Goal: Find specific page/section: Find specific page/section

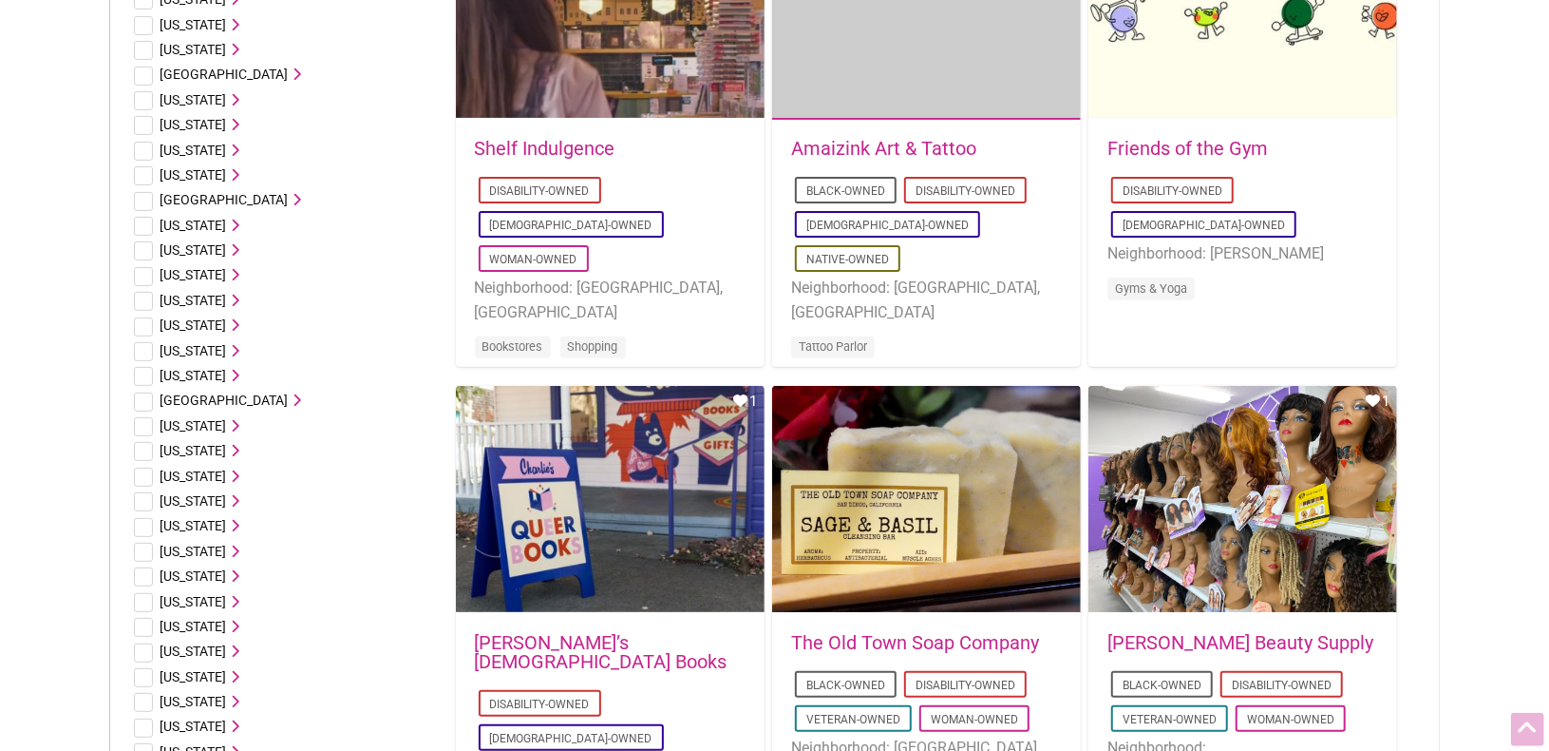
scroll to position [296, 0]
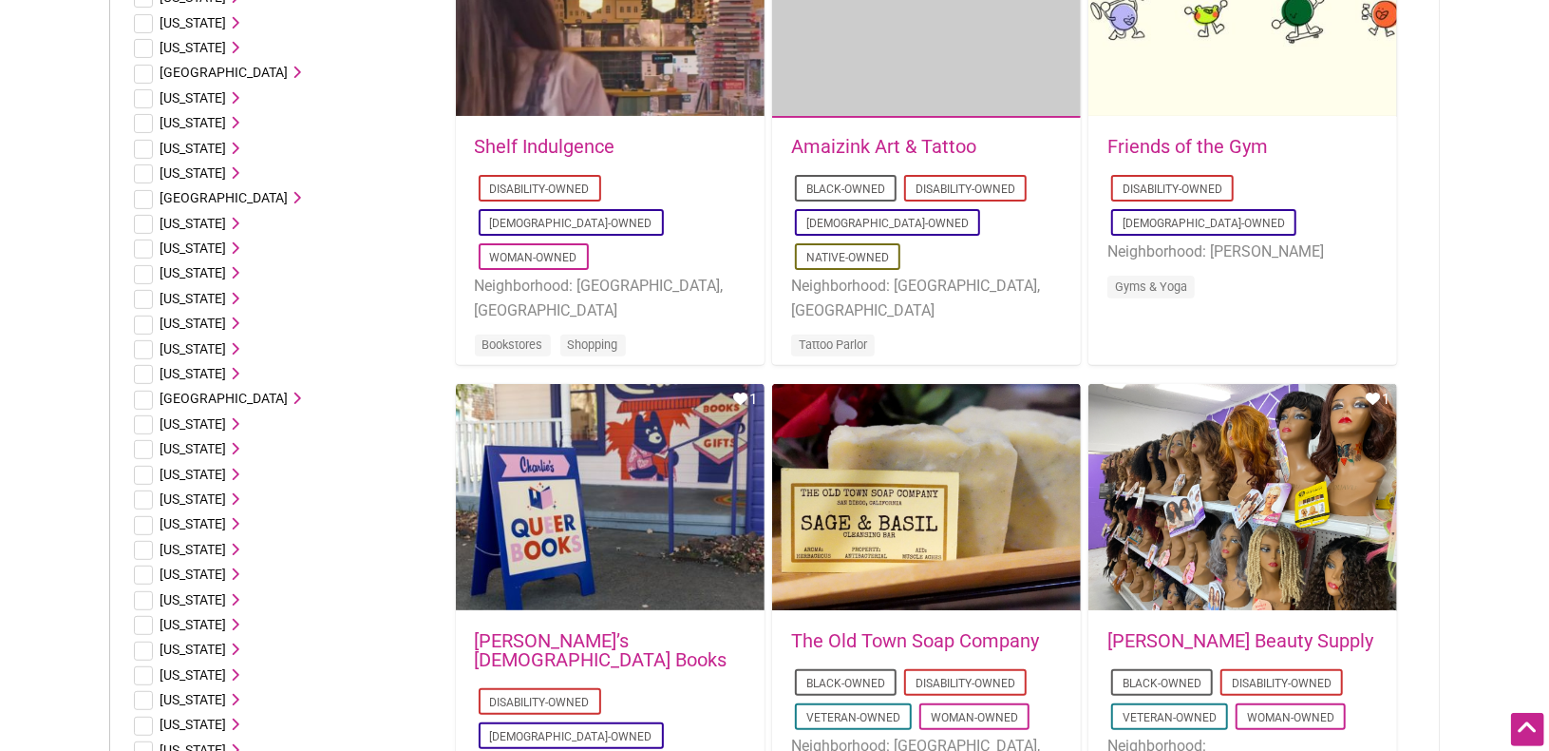
click at [197, 525] on span "[US_STATE]" at bounding box center [194, 523] width 67 height 15
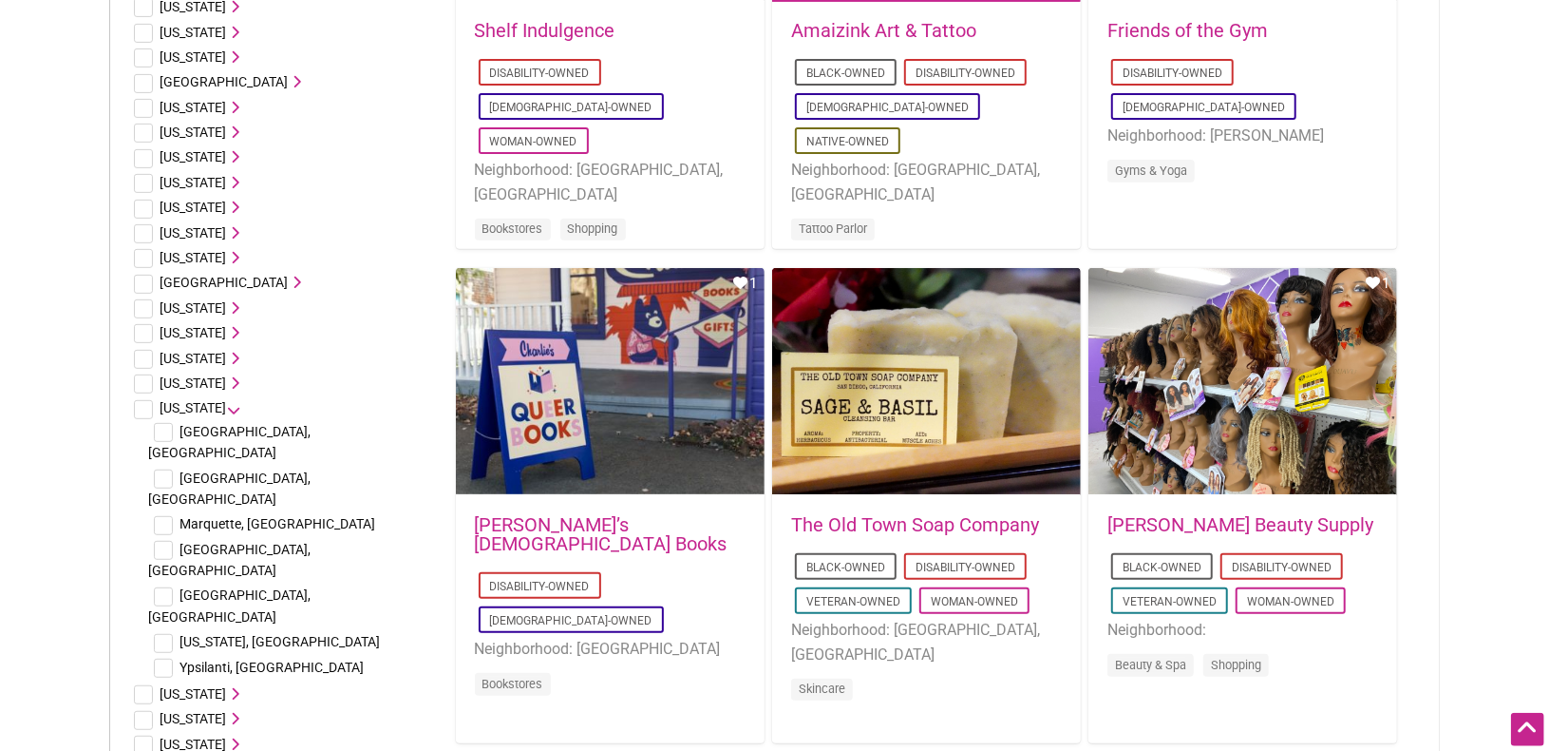
scroll to position [494, 0]
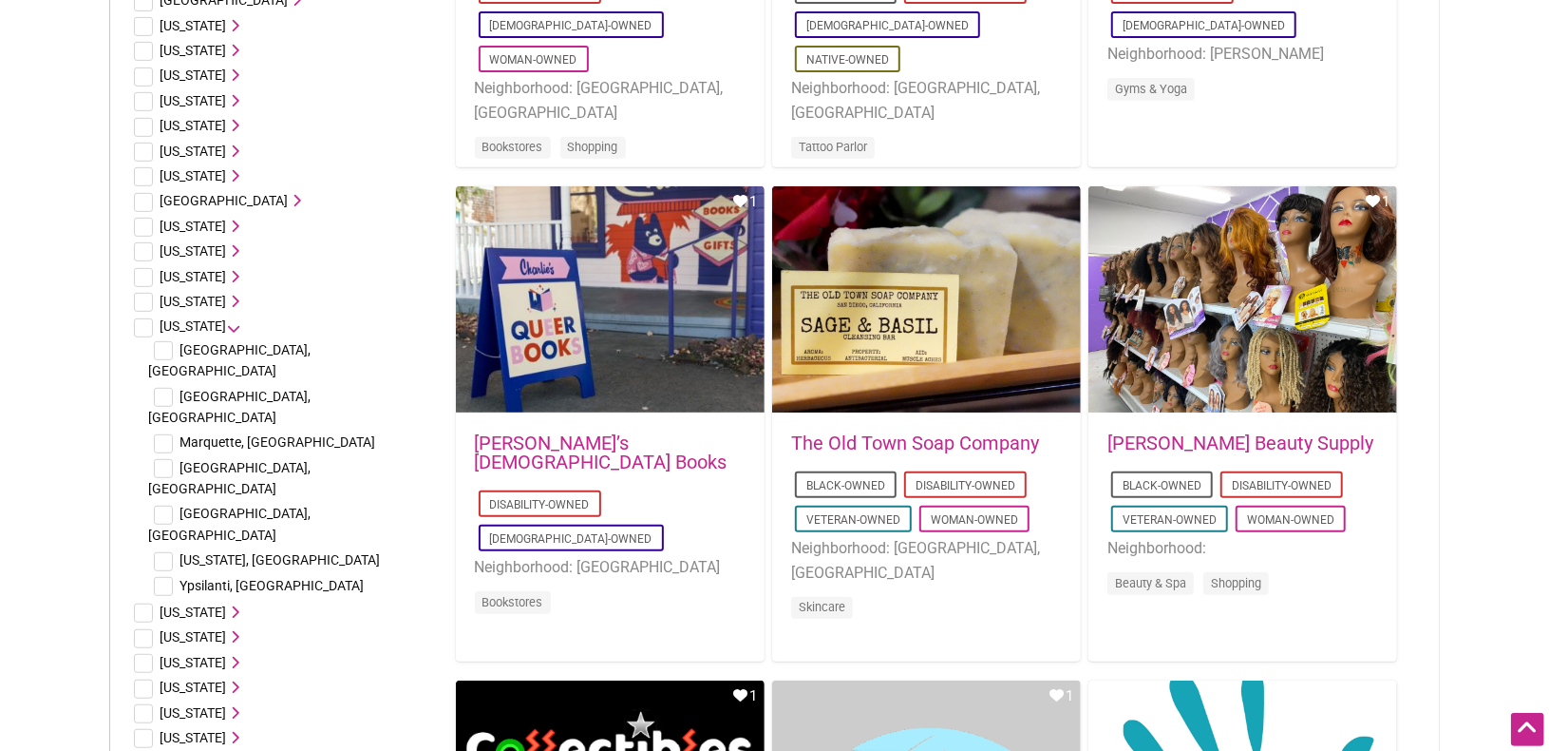
click at [165, 459] on input "checkbox" at bounding box center [163, 468] width 19 height 19
checkbox input "true"
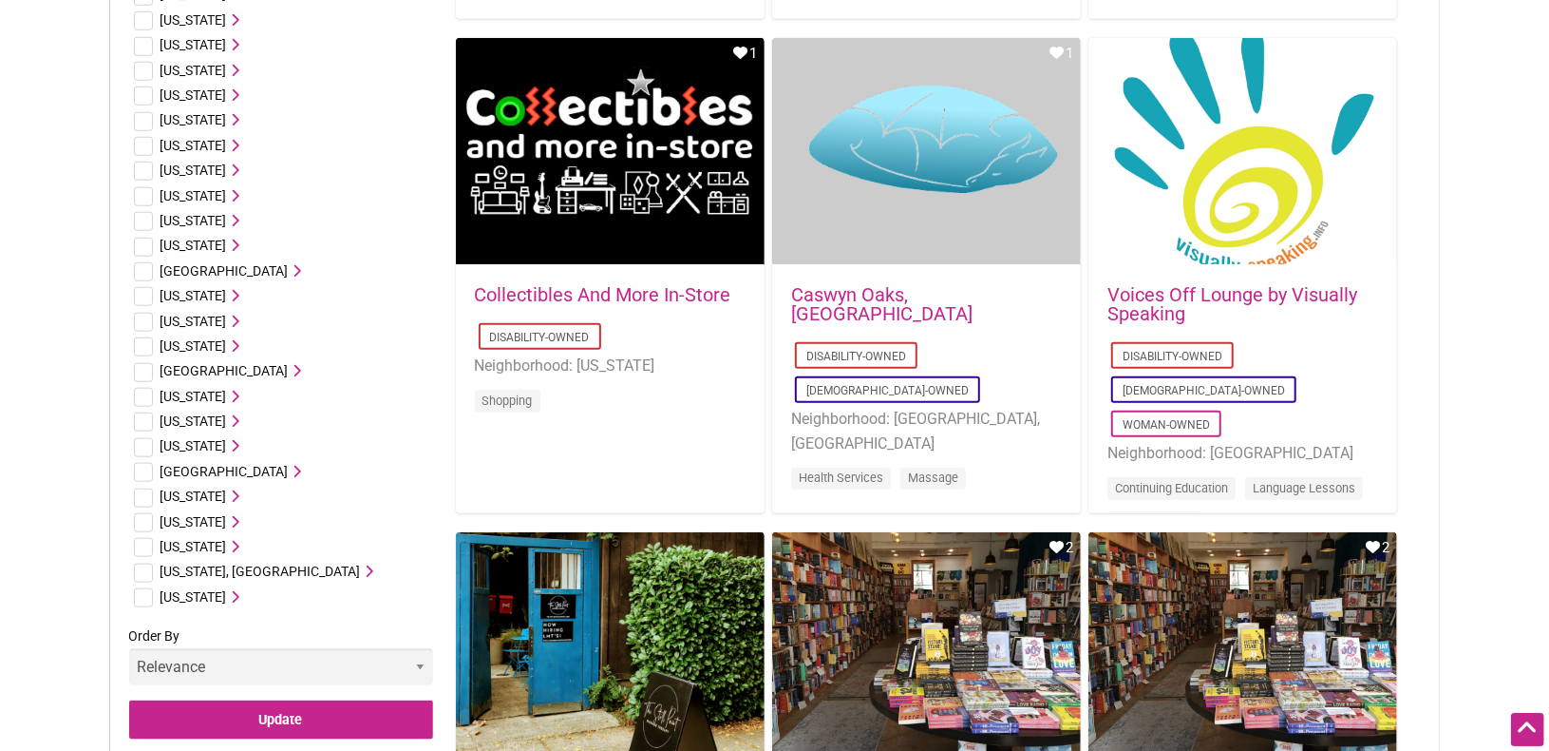
scroll to position [1284, 0]
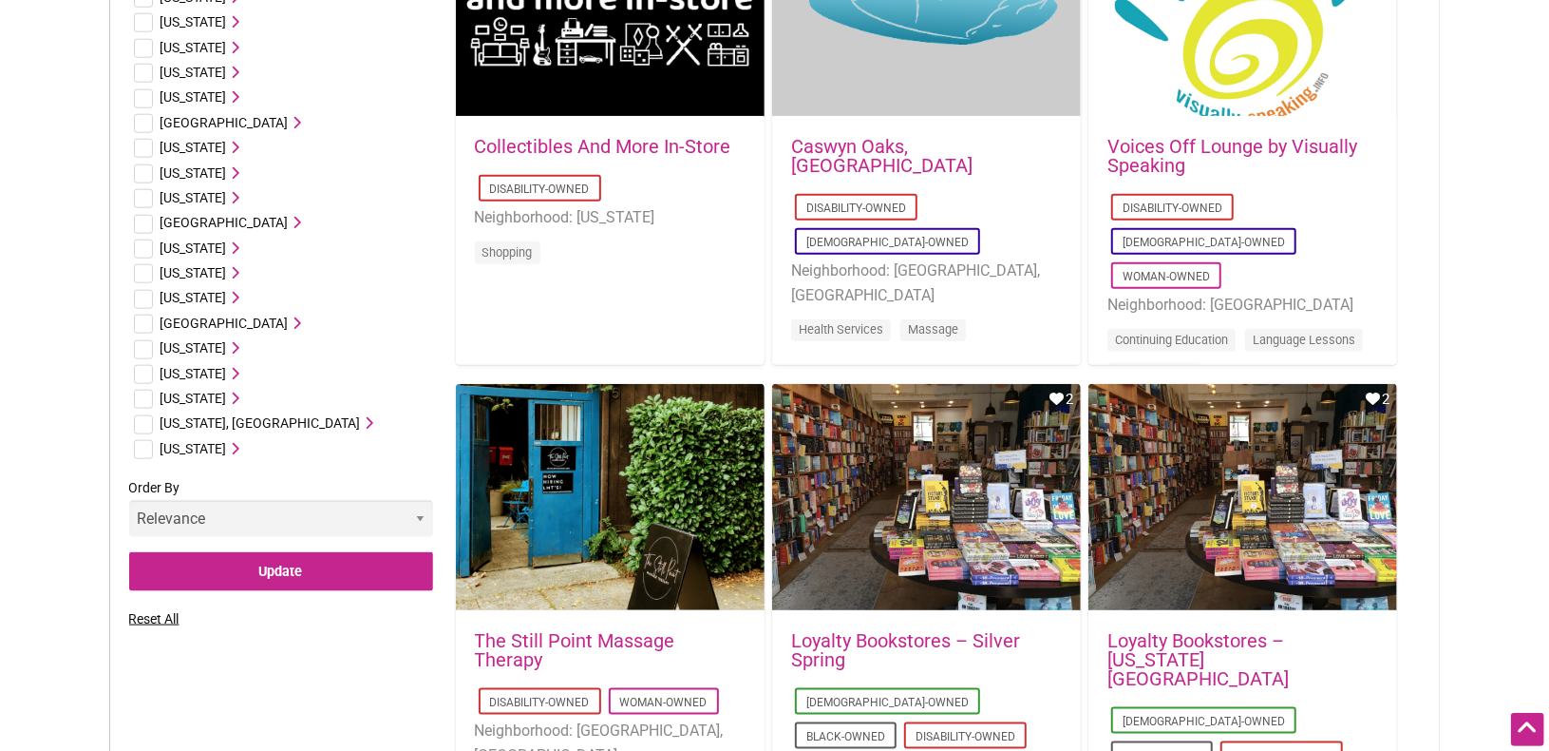
click at [129, 500] on select "Relevance Alphabetical Newest" at bounding box center [281, 518] width 304 height 37
click at [416, 500] on select "Relevance Alphabetical Newest" at bounding box center [281, 518] width 304 height 37
click at [350, 552] on input "Update" at bounding box center [281, 571] width 304 height 39
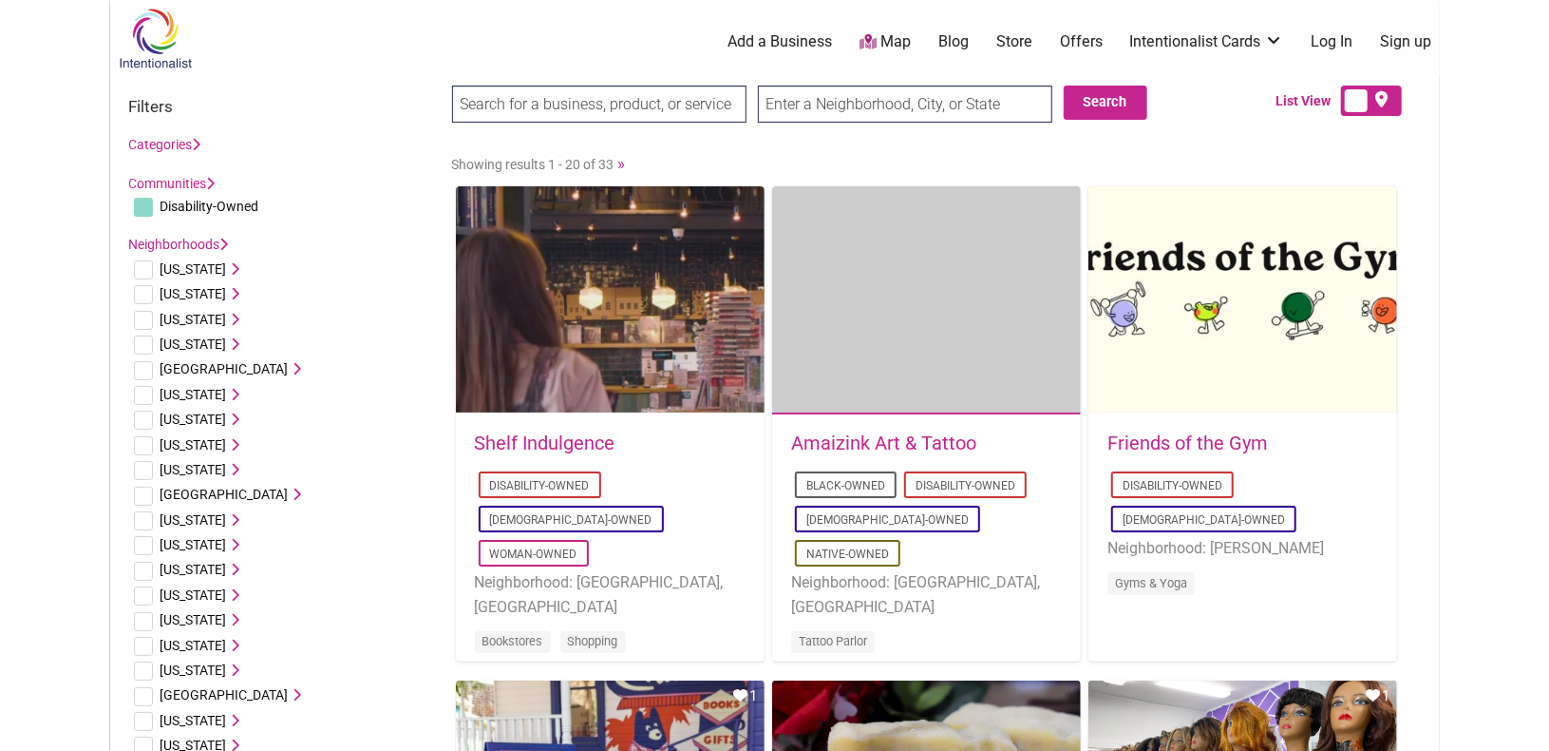
click at [850, 102] on input "text" at bounding box center [905, 104] width 295 height 37
type input "Saginaw, Michigan"
click at [1096, 99] on button "Search" at bounding box center [1106, 103] width 84 height 34
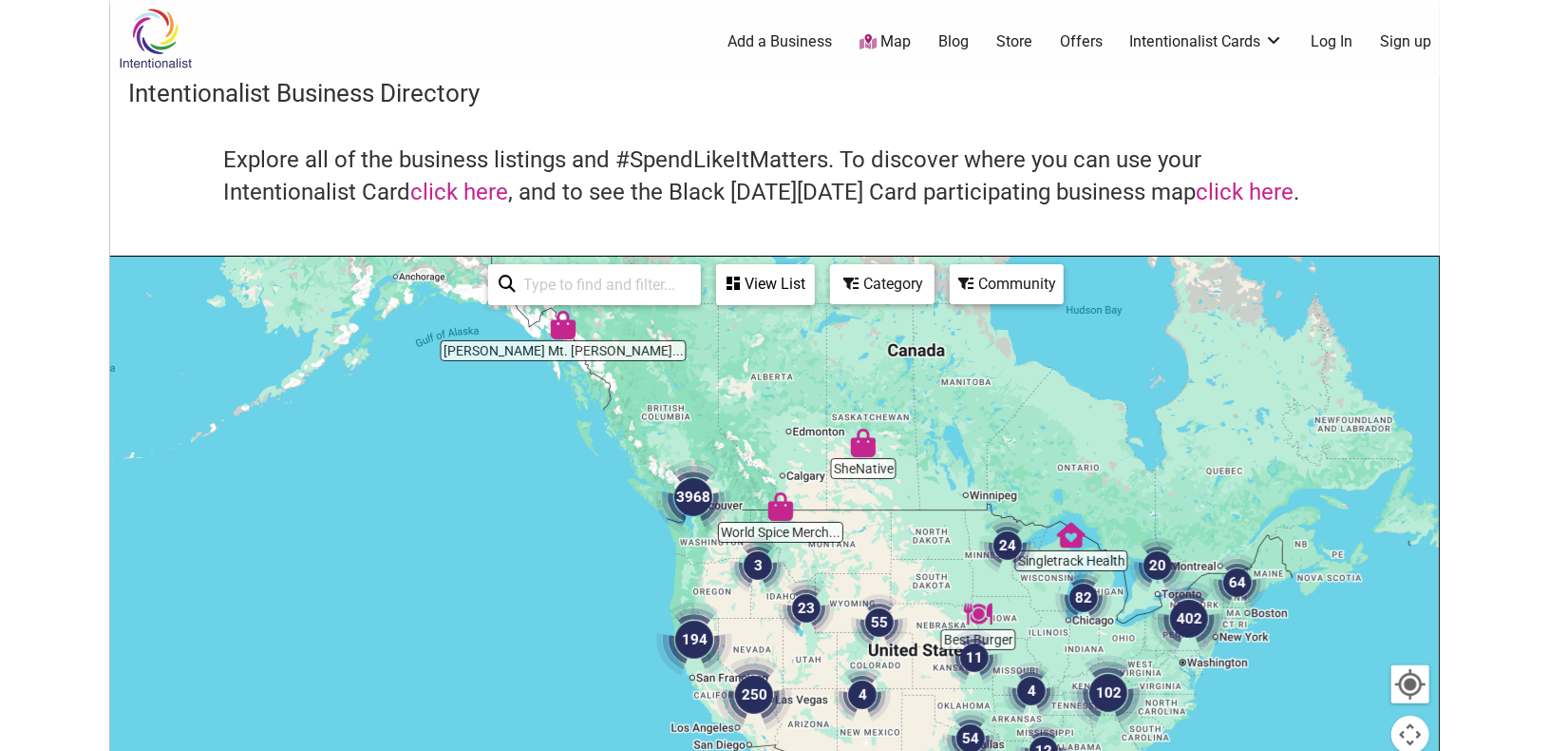
click at [1087, 596] on img "82" at bounding box center [1084, 597] width 72 height 72
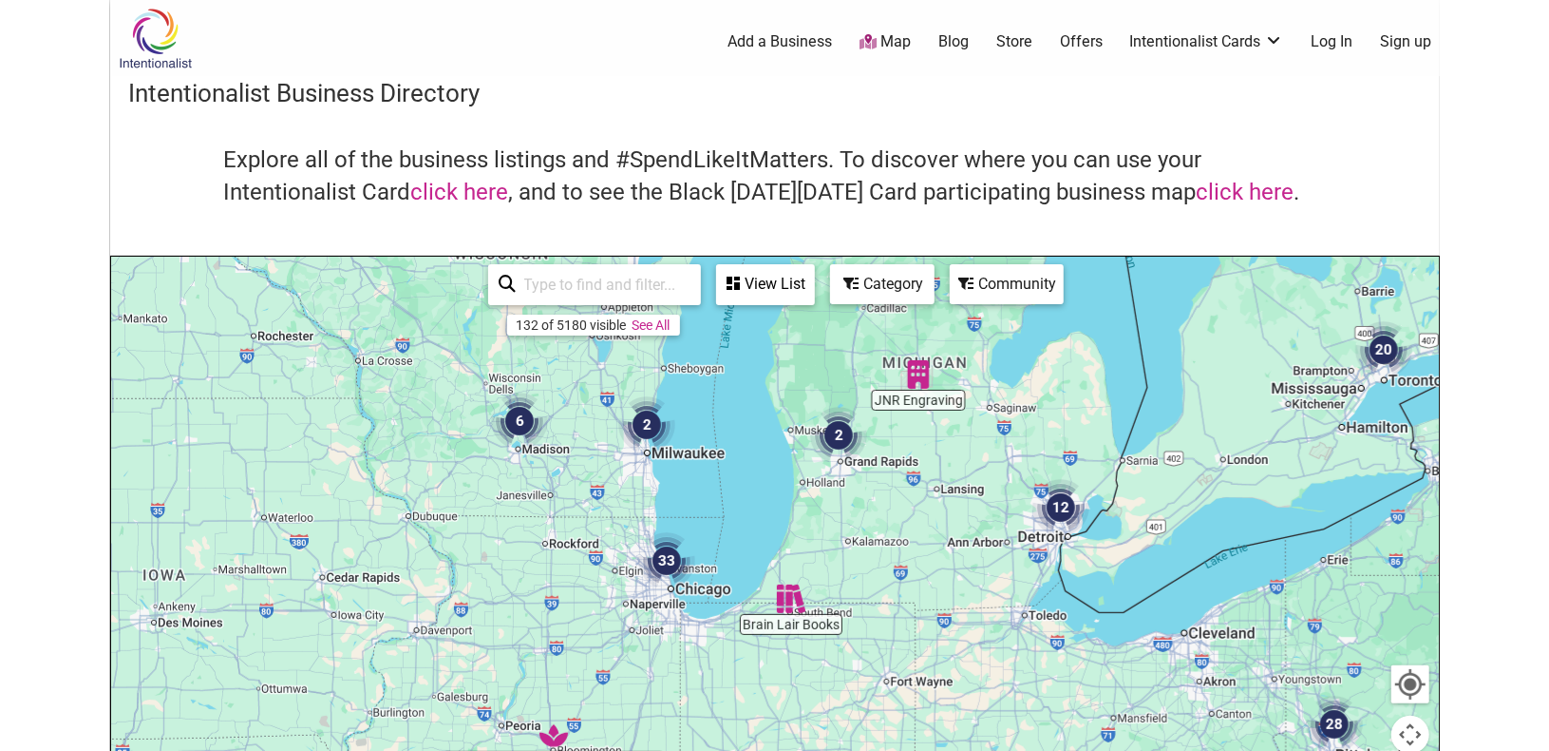
drag, startPoint x: 993, startPoint y: 376, endPoint x: 979, endPoint y: 447, distance: 71.7
click at [979, 447] on div "To navigate, press the arrow keys." at bounding box center [775, 626] width 1328 height 739
click at [918, 372] on img "JNR Engraving" at bounding box center [919, 374] width 44 height 44
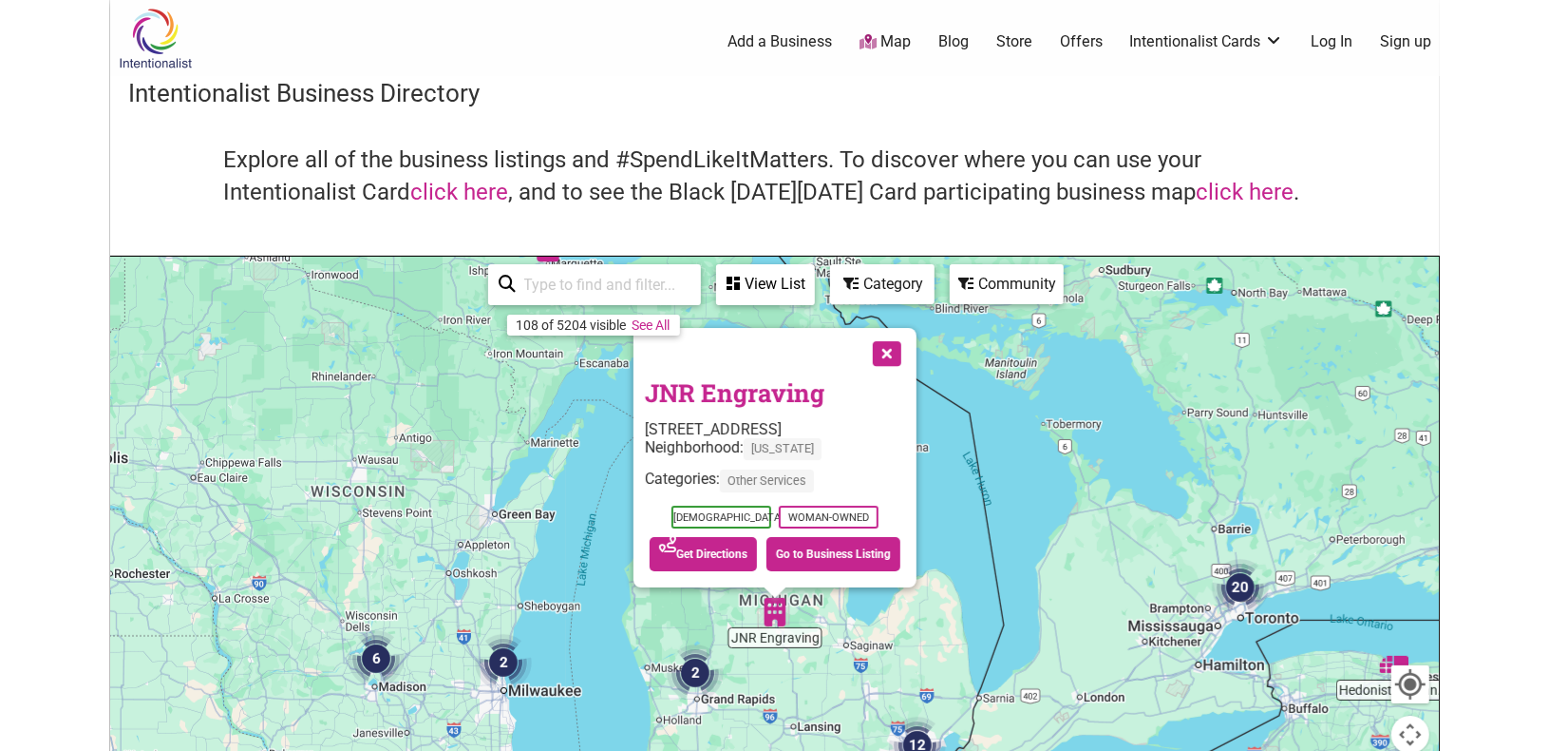
click at [898, 355] on button "Close" at bounding box center [886, 352] width 48 height 48
